Goal: Navigation & Orientation: Go to known website

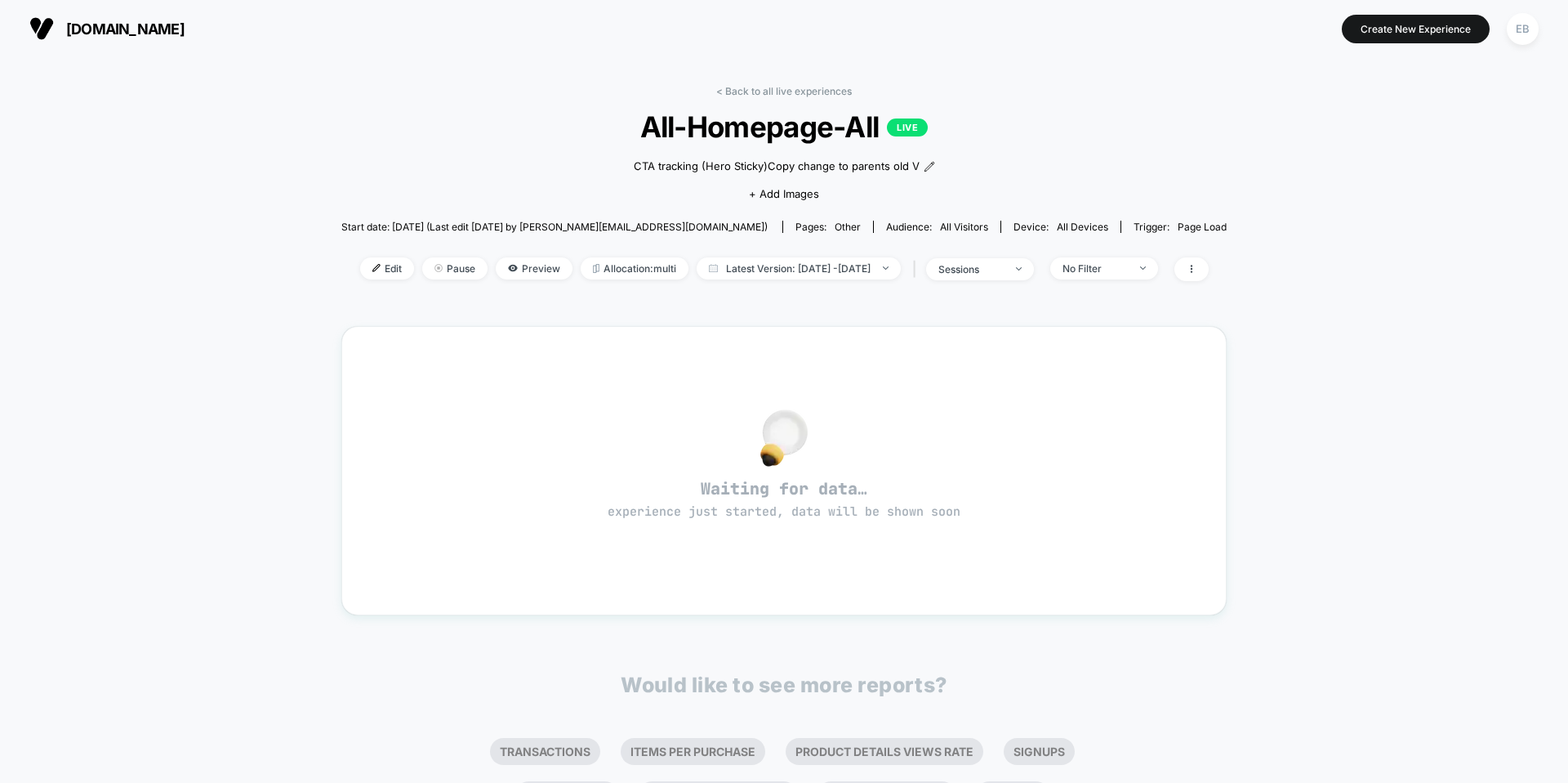
click at [160, 37] on span "[DOMAIN_NAME]" at bounding box center [125, 28] width 118 height 17
